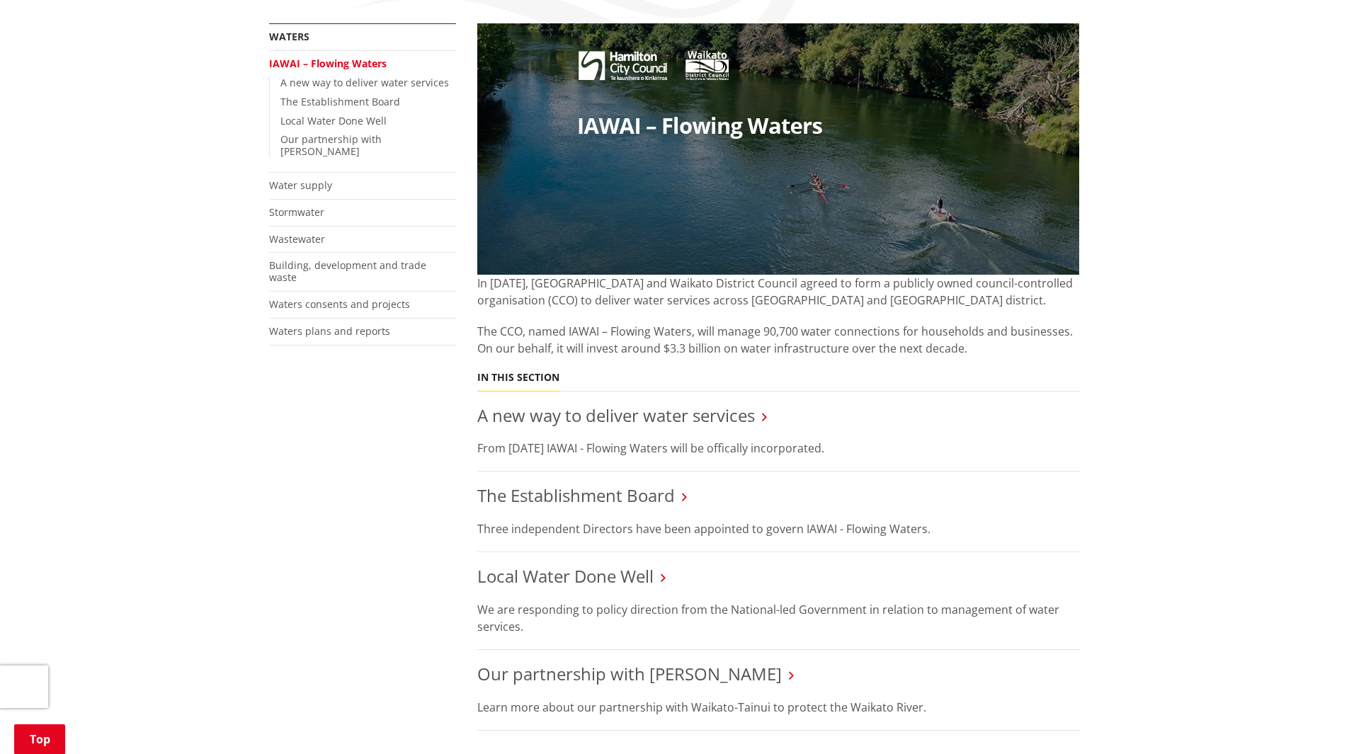
scroll to position [354, 0]
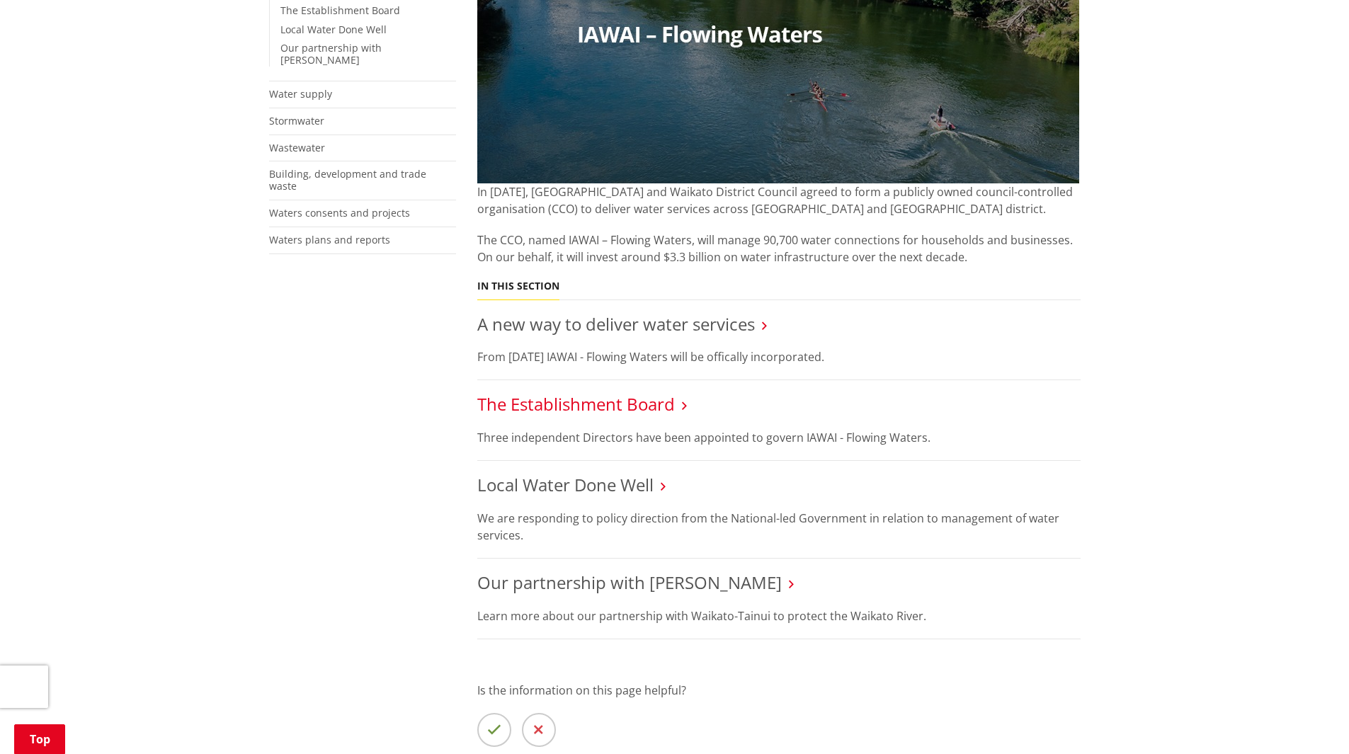
click at [620, 407] on link "The Establishment Board" at bounding box center [576, 403] width 198 height 23
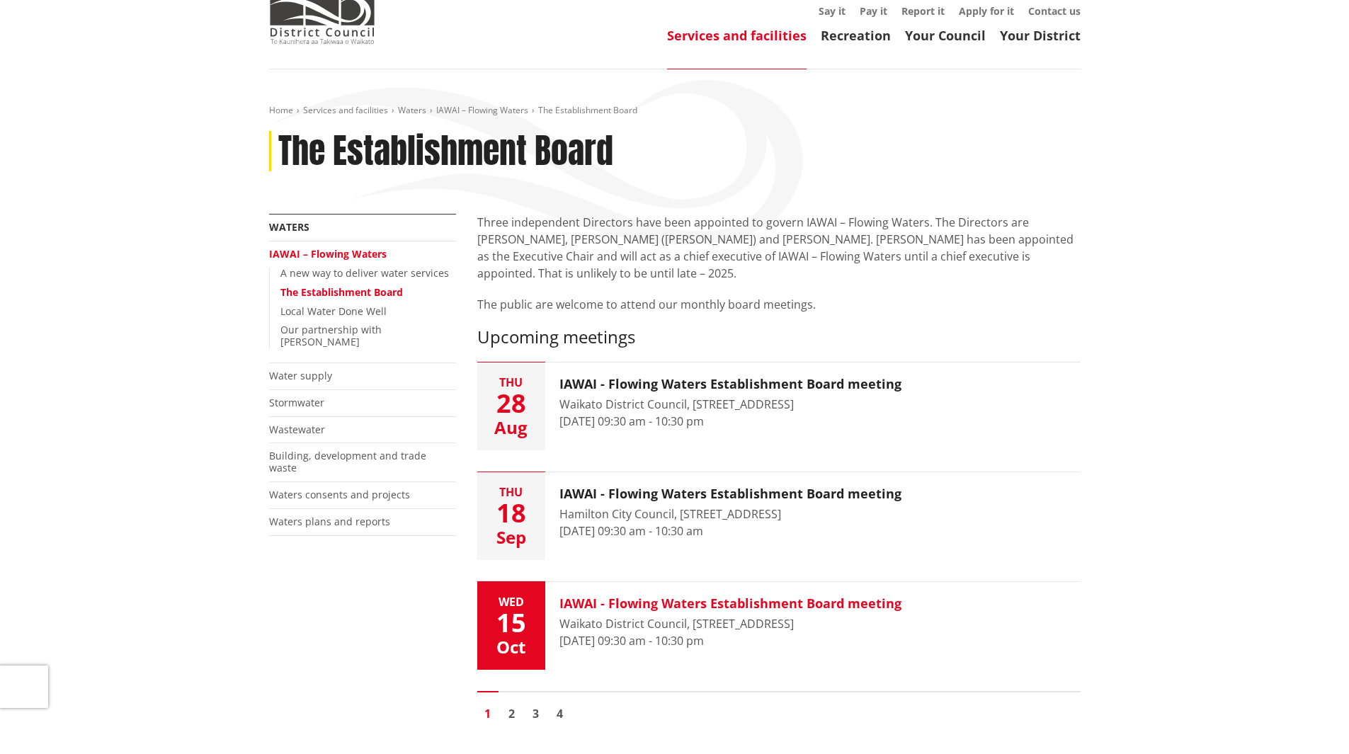
scroll to position [71, 0]
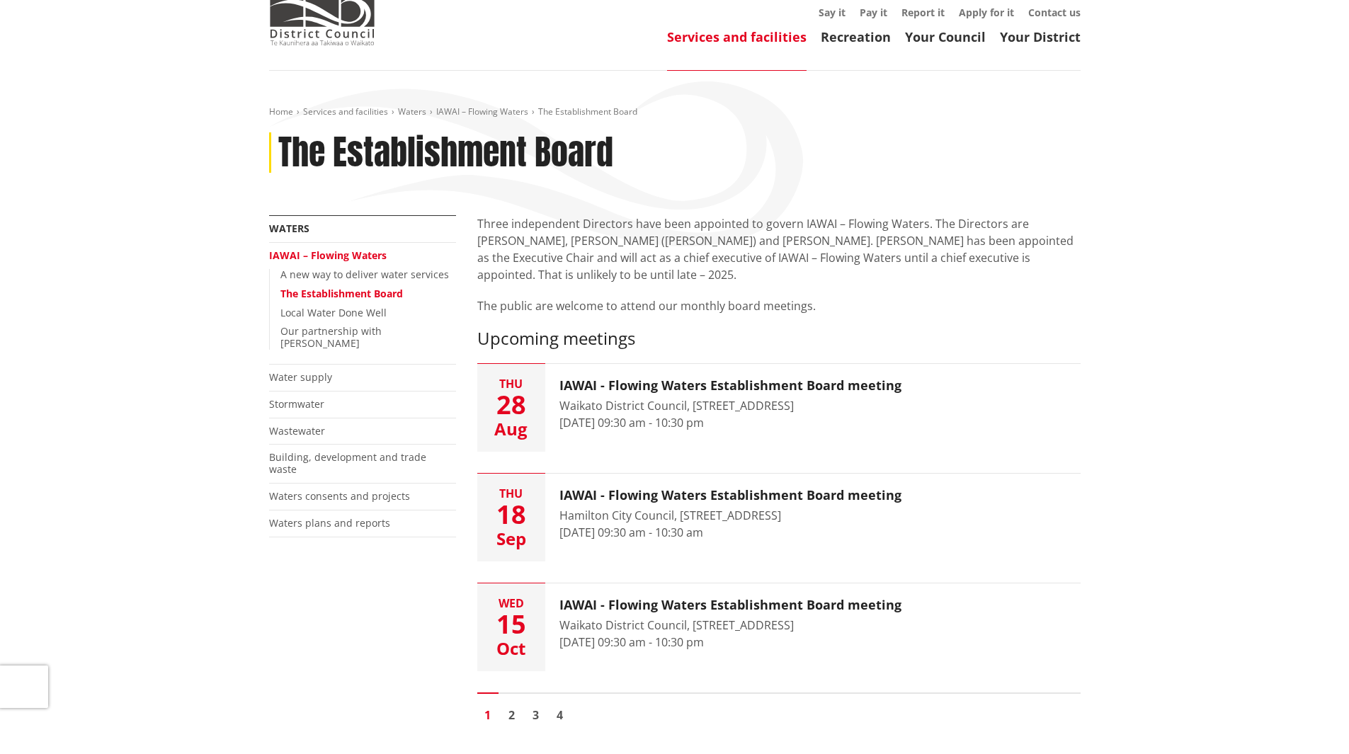
click at [356, 293] on link "The Establishment Board" at bounding box center [341, 293] width 123 height 13
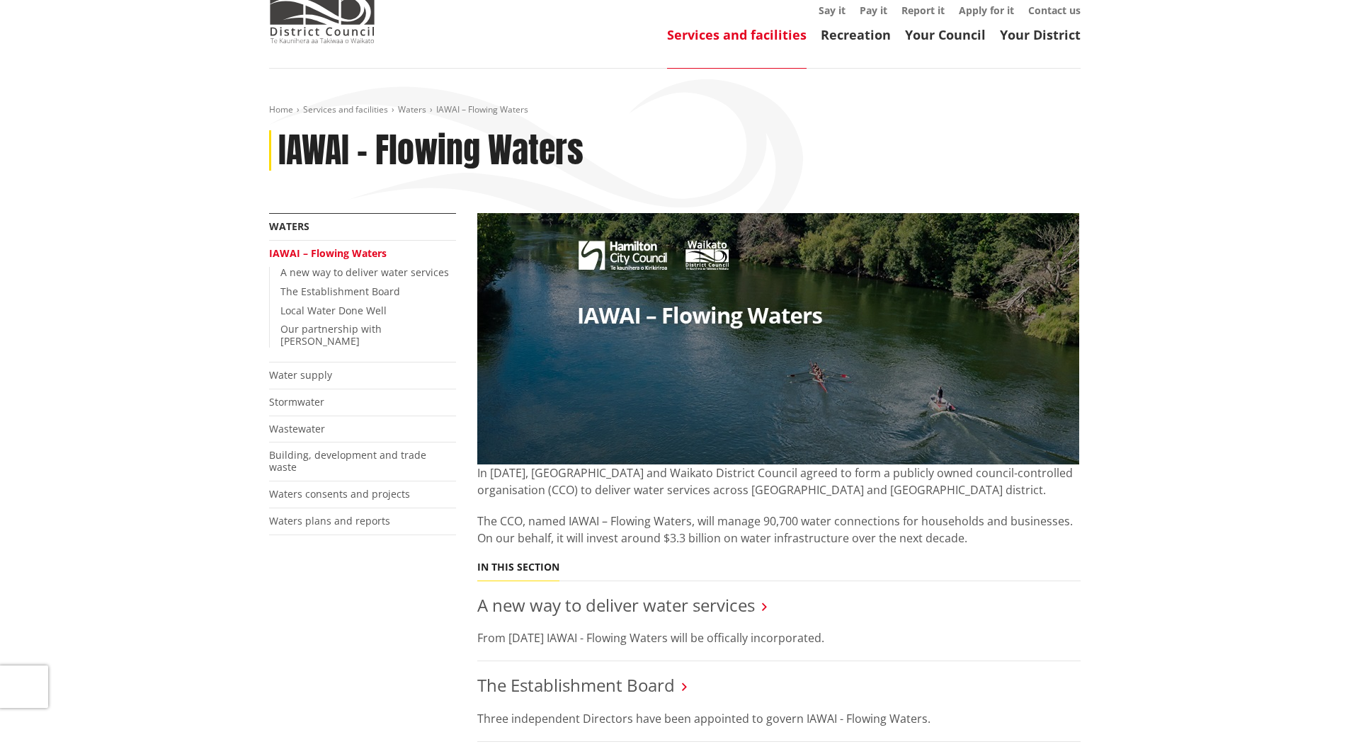
scroll to position [71, 0]
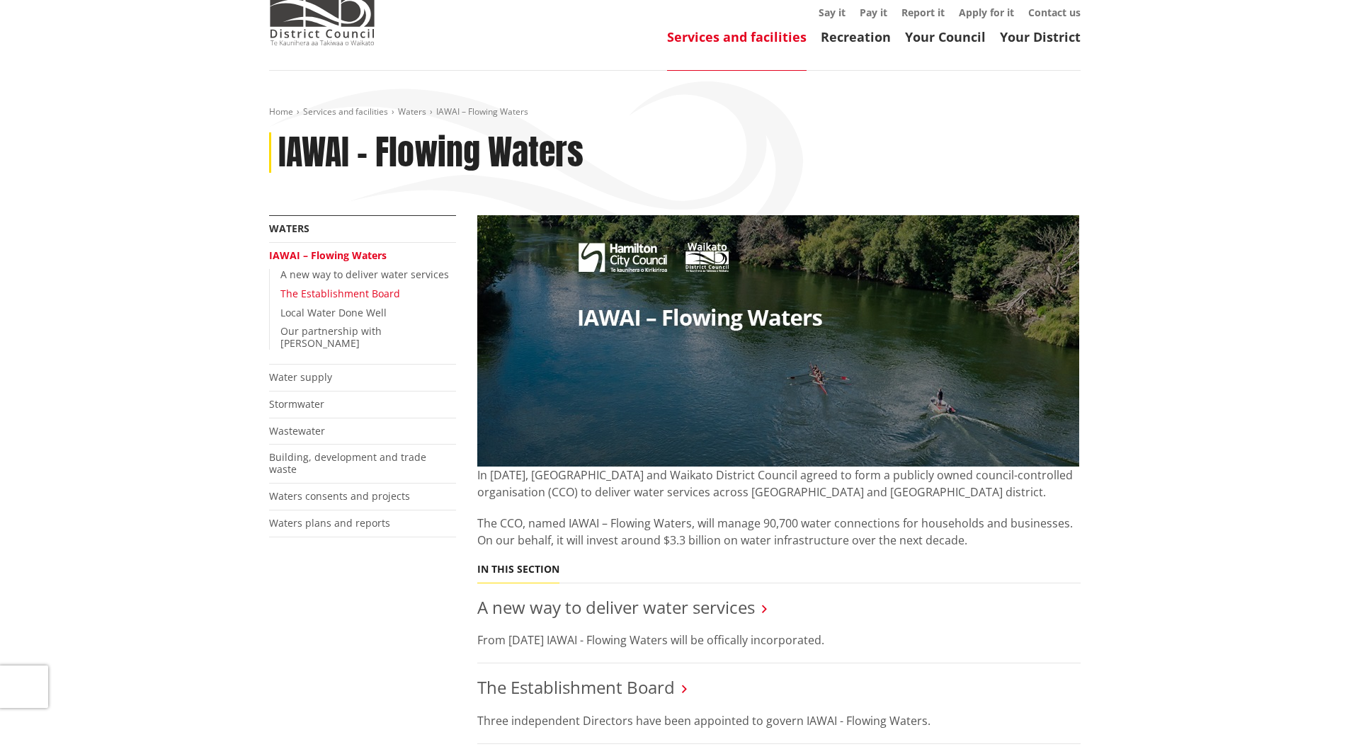
click at [316, 292] on link "The Establishment Board" at bounding box center [340, 293] width 120 height 13
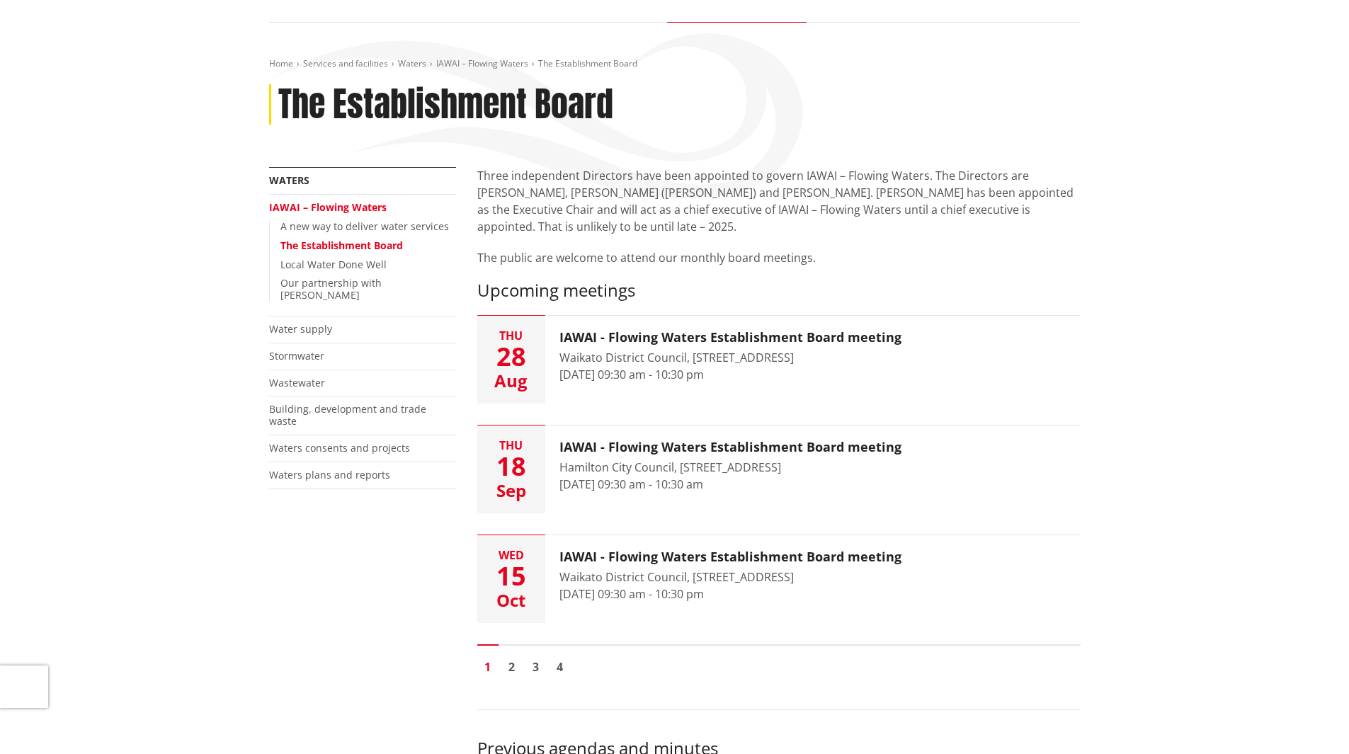
scroll to position [71, 0]
